Goal: Information Seeking & Learning: Learn about a topic

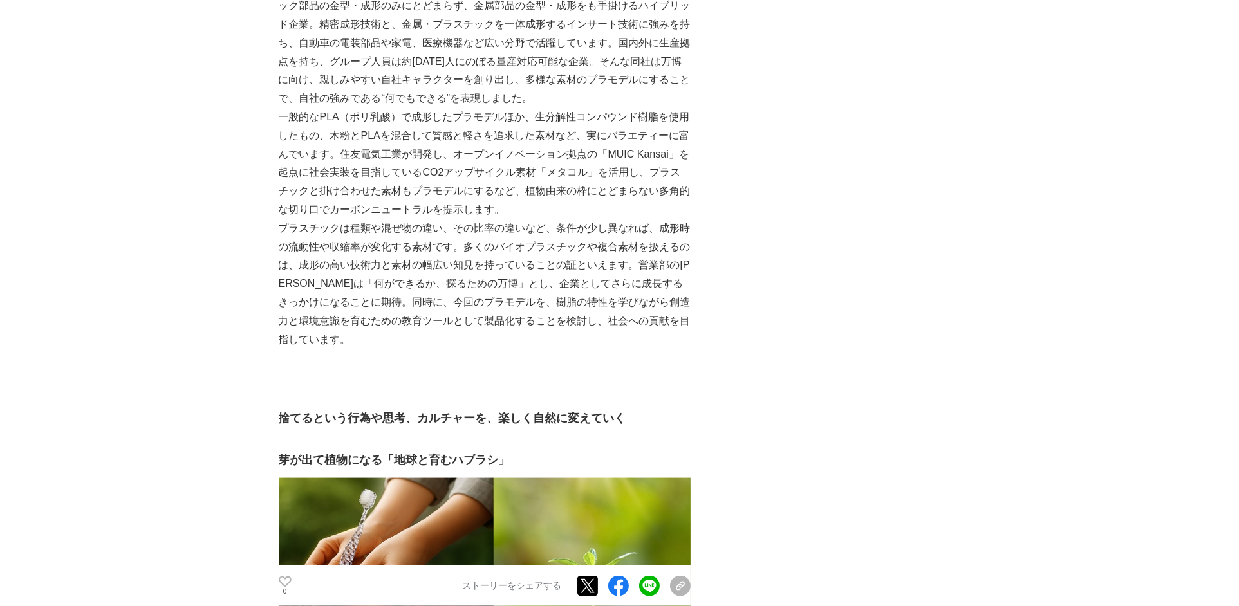
scroll to position [3733, 0]
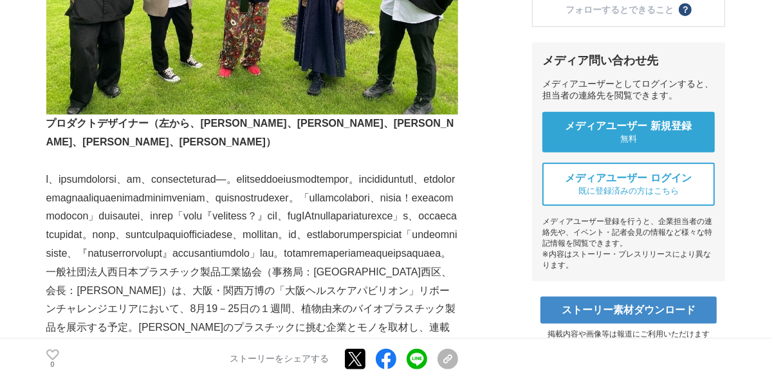
scroll to position [451, 0]
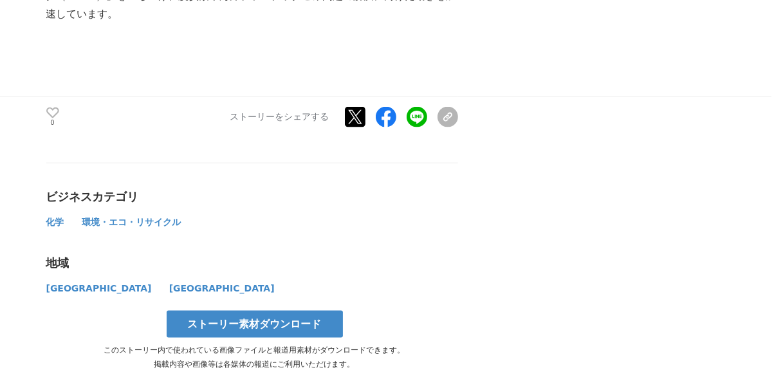
scroll to position [5358, 0]
